Goal: Task Accomplishment & Management: Complete application form

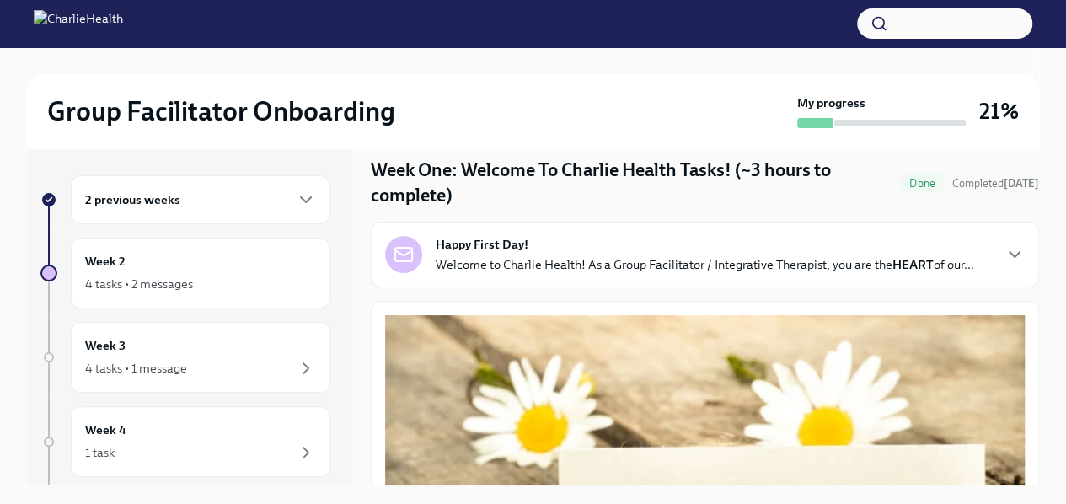
scroll to position [54, 0]
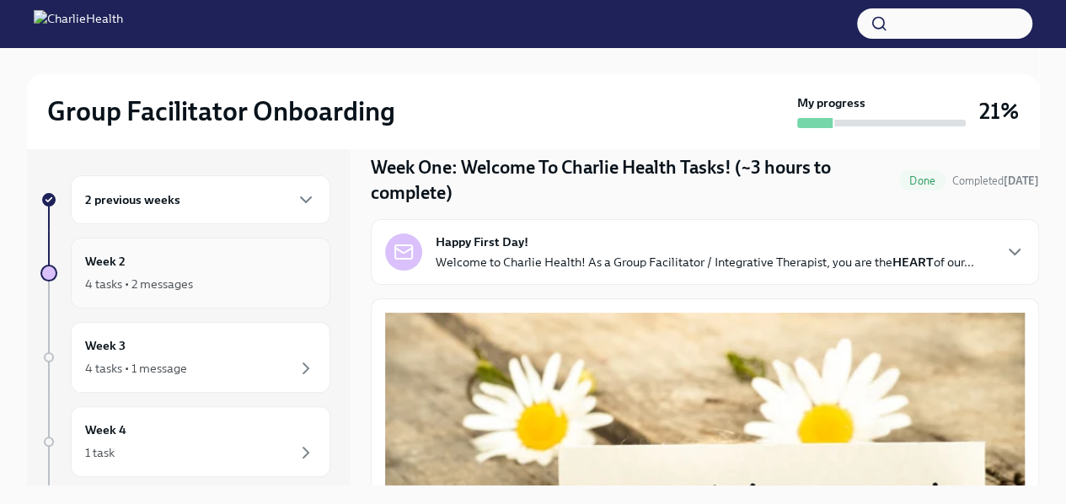
click at [180, 269] on div "Week 2 4 tasks • 2 messages" at bounding box center [200, 273] width 231 height 42
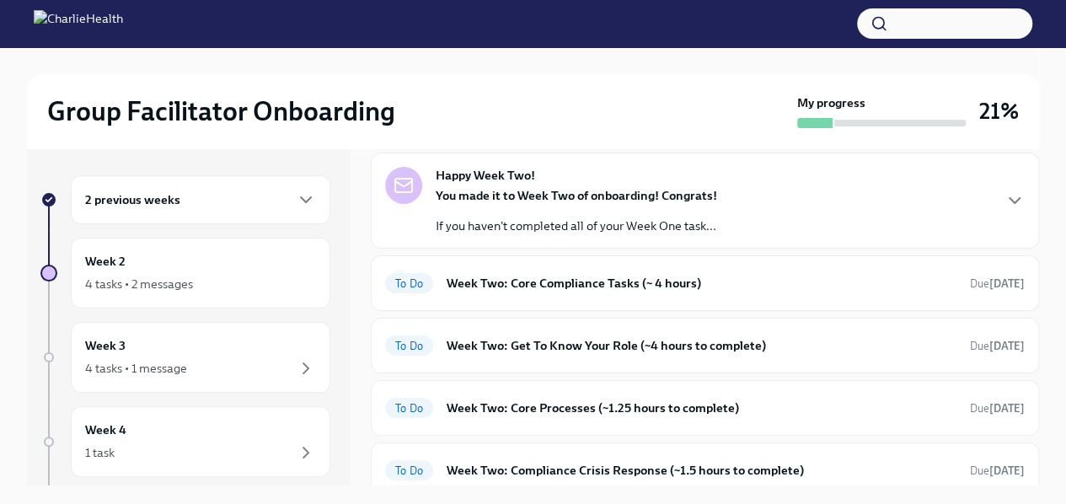
scroll to position [135, 0]
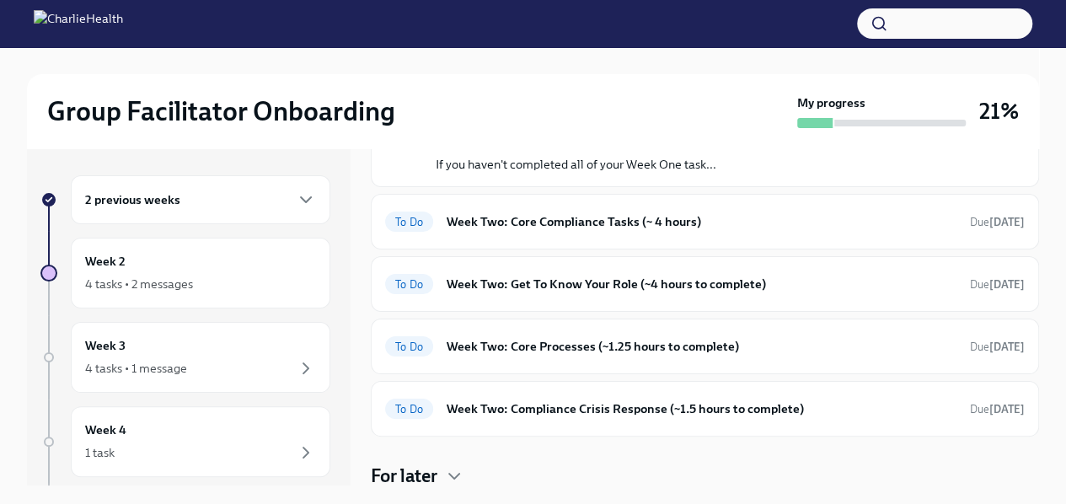
click at [731, 161] on div "Happy Week Two! You made it to Week Two of onboarding! Congrats! If you haven't…" at bounding box center [705, 138] width 640 height 67
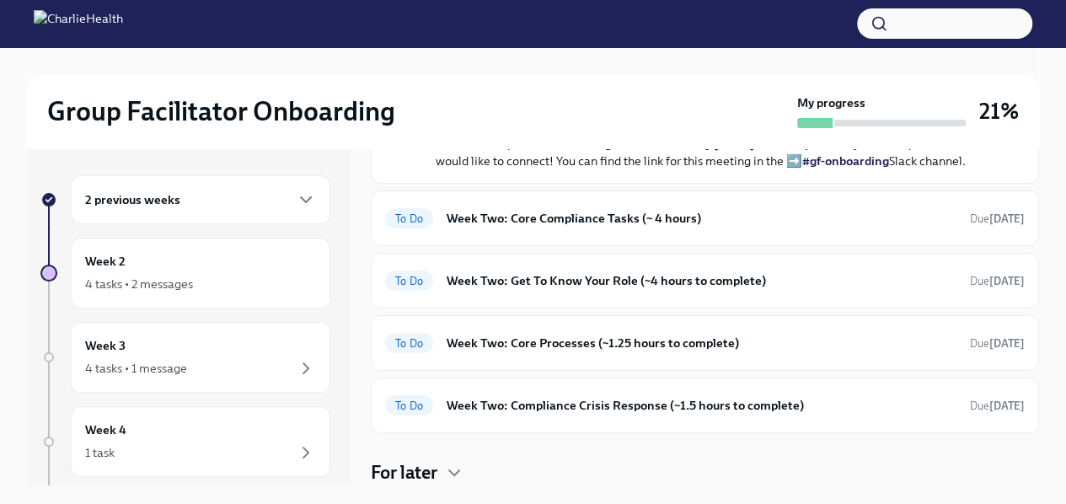
scroll to position [538, 0]
click at [607, 232] on div "To Do Week Two: Core Compliance Tasks (~ 4 hours) Due [DATE]" at bounding box center [705, 218] width 640 height 27
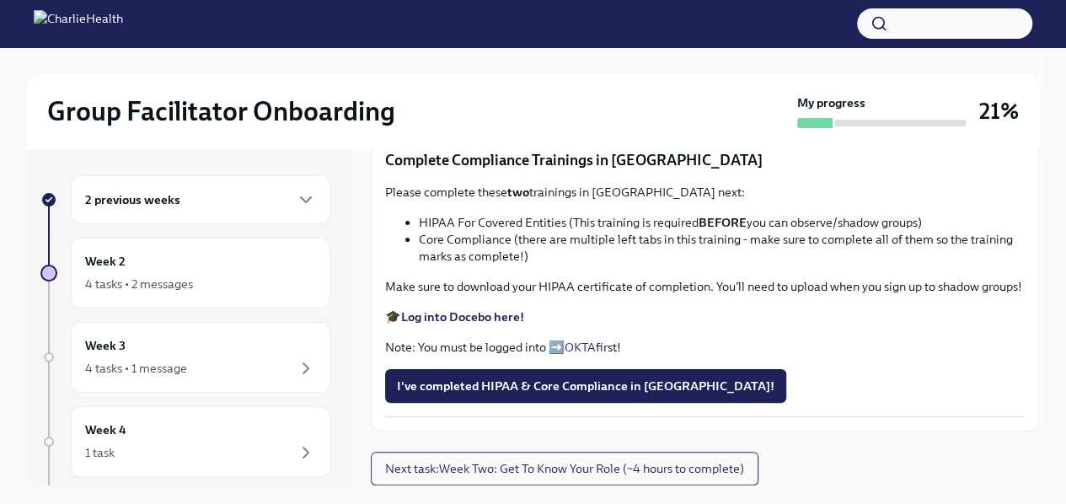
scroll to position [935, 0]
click at [512, 114] on span "Upload Upload CPR Certificate" at bounding box center [490, 105] width 187 height 17
click at [0, 0] on input "Upload Upload CPR Certificate" at bounding box center [0, 0] width 0 height 0
